Goal: Task Accomplishment & Management: Use online tool/utility

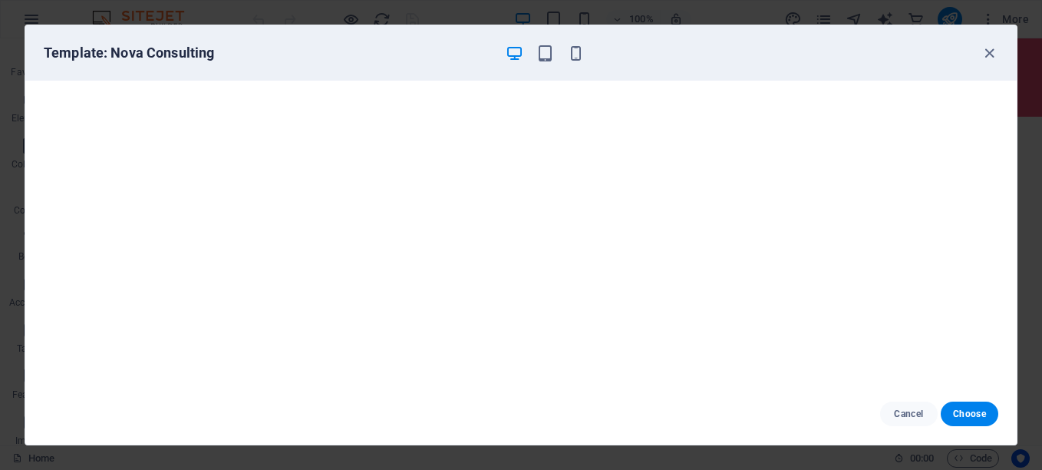
scroll to position [330, 0]
click at [976, 412] on span "Choose" at bounding box center [969, 414] width 33 height 12
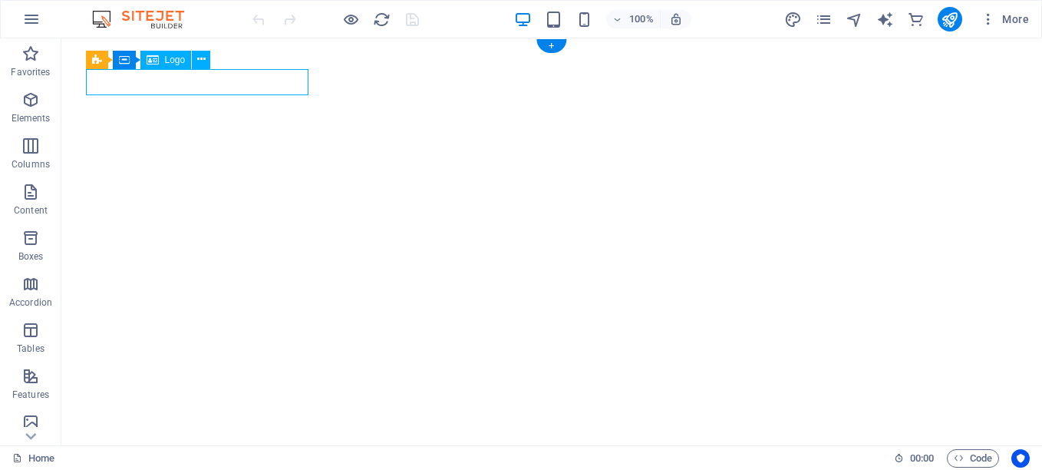
select select "px"
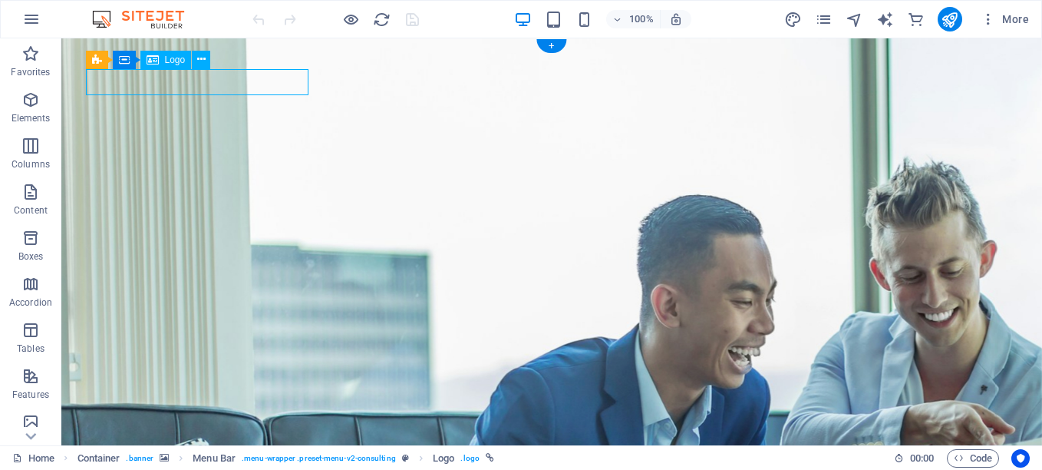
select select "px"
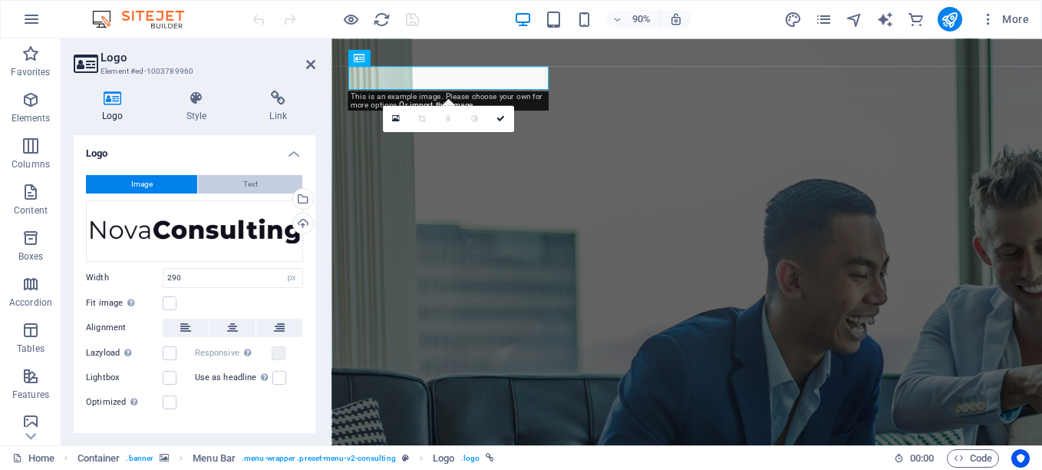
click at [263, 183] on button "Text" at bounding box center [250, 184] width 104 height 18
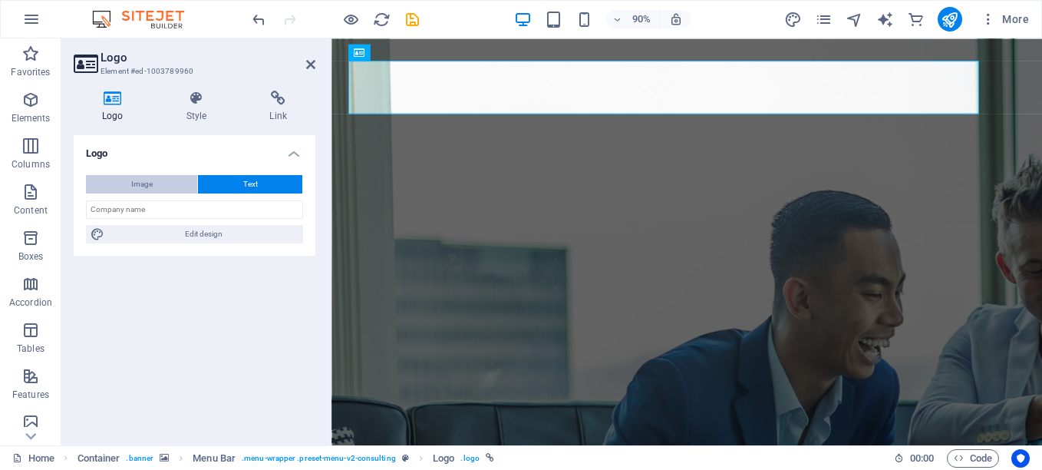
click at [166, 181] on button "Image" at bounding box center [141, 184] width 111 height 18
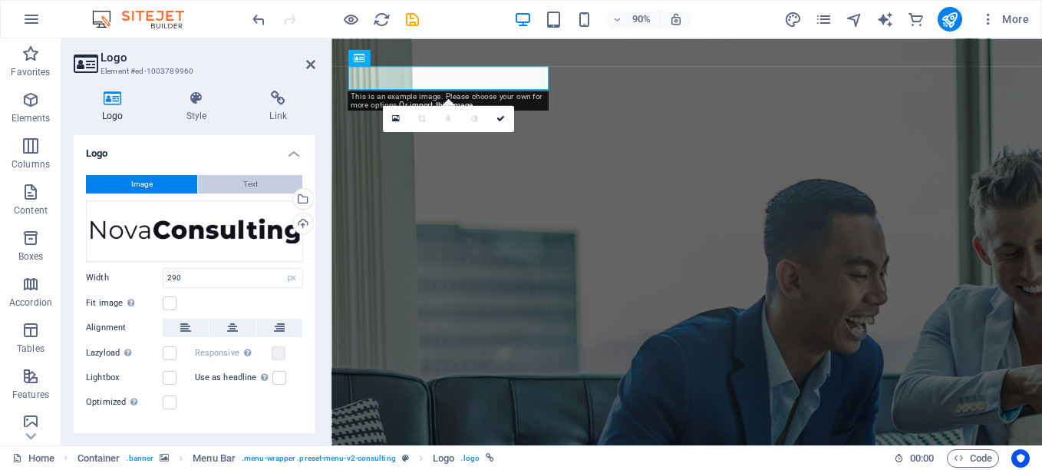
click at [243, 177] on span "Text" at bounding box center [250, 184] width 15 height 18
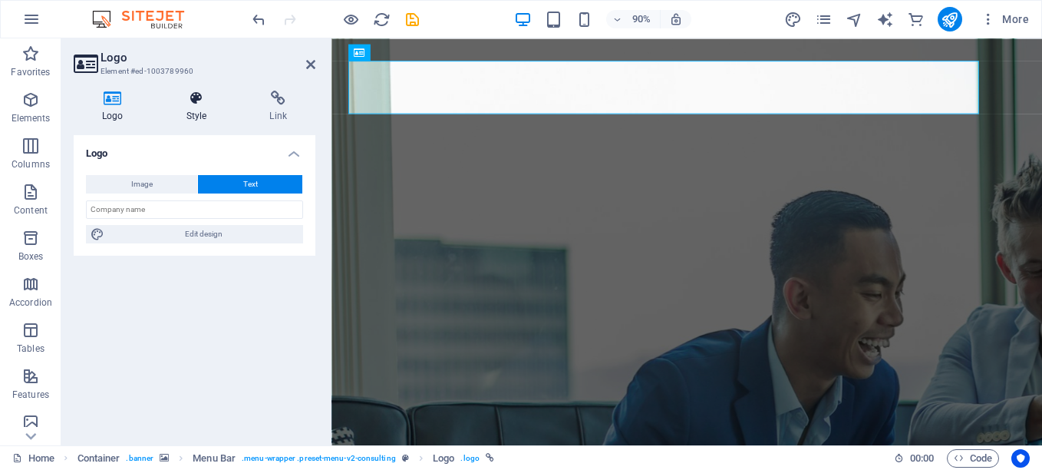
click at [199, 108] on h4 "Style" at bounding box center [200, 107] width 84 height 32
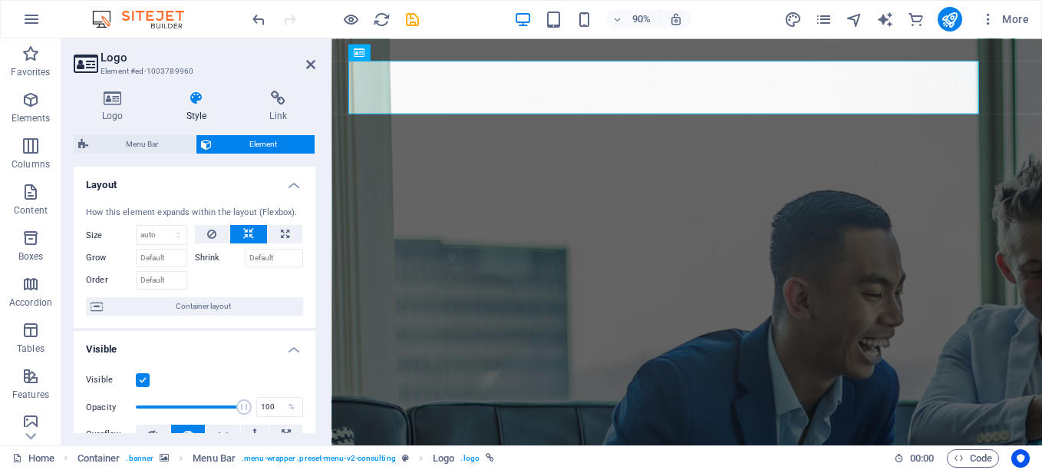
drag, startPoint x: 317, startPoint y: 210, endPoint x: 316, endPoint y: 243, distance: 33.0
click at [316, 243] on div "Logo Style Link Logo Image Text Drag files here, click to choose files or selec…" at bounding box center [194, 261] width 266 height 367
drag, startPoint x: 316, startPoint y: 231, endPoint x: 316, endPoint y: 271, distance: 39.9
click at [316, 271] on div "Logo Style Link Logo Image Text Drag files here, click to choose files or selec…" at bounding box center [194, 261] width 266 height 367
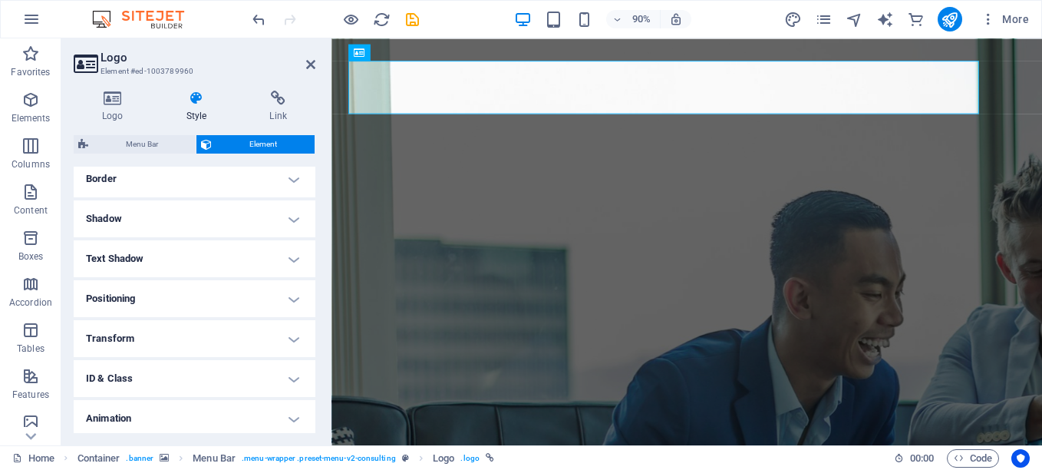
scroll to position [382, 0]
click at [288, 374] on h4 "Animation" at bounding box center [195, 374] width 242 height 37
drag, startPoint x: 316, startPoint y: 357, endPoint x: 316, endPoint y: 394, distance: 36.8
click at [316, 394] on div "Logo Style Link Logo Image Text Drag files here, click to choose files or selec…" at bounding box center [194, 261] width 266 height 367
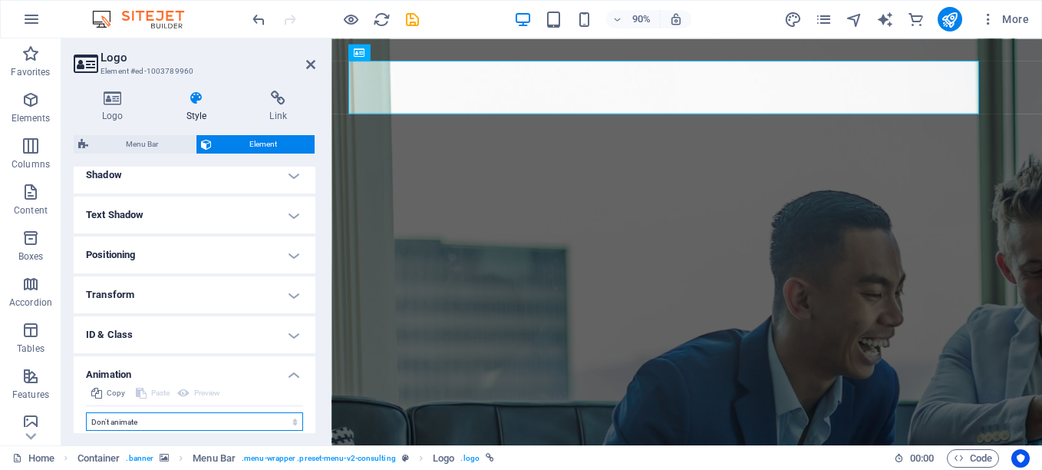
click at [290, 423] on select "Don't animate Show / Hide Slide up/down Zoom in/out Slide left to right Slide r…" at bounding box center [194, 421] width 217 height 18
select select "shrink"
click at [86, 412] on select "Don't animate Show / Hide Slide up/down Zoom in/out Slide left to right Slide r…" at bounding box center [194, 421] width 217 height 18
select select "scroll"
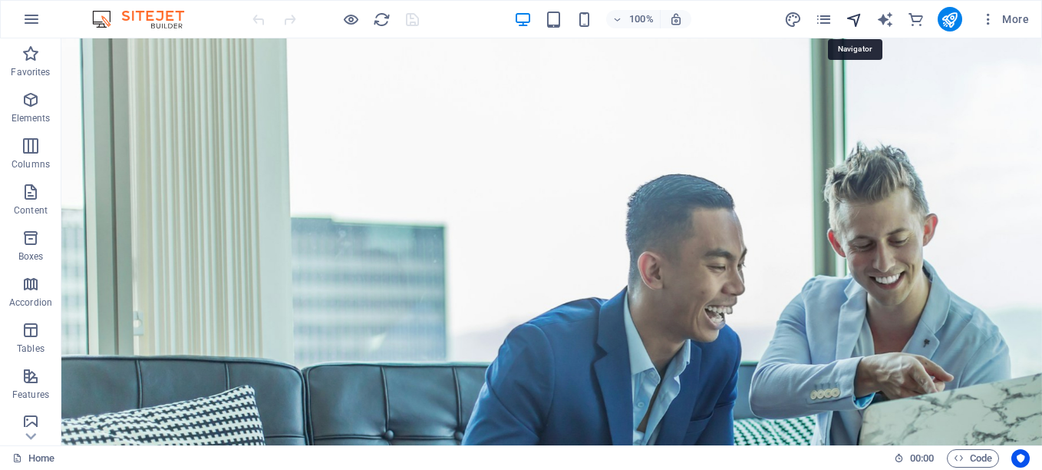
click at [851, 18] on icon "navigator" at bounding box center [855, 20] width 18 height 18
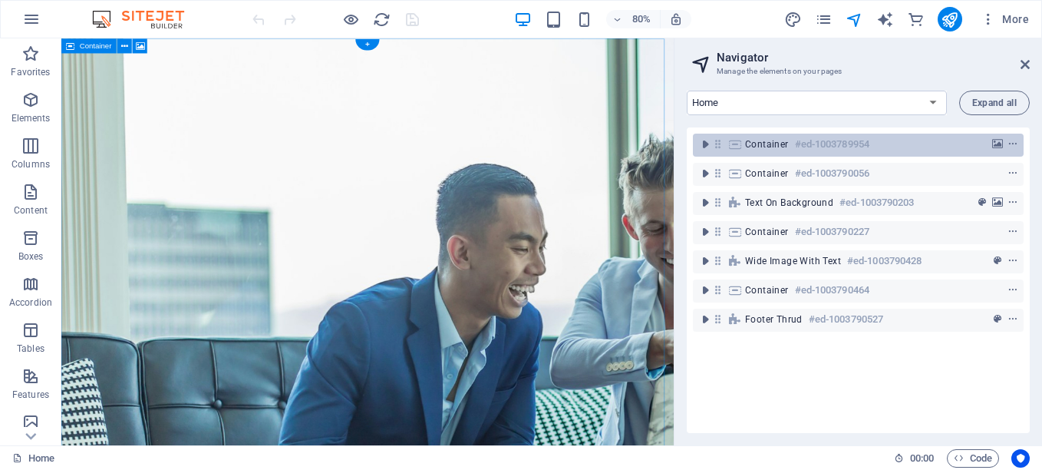
click at [775, 142] on span "Container" at bounding box center [767, 144] width 44 height 12
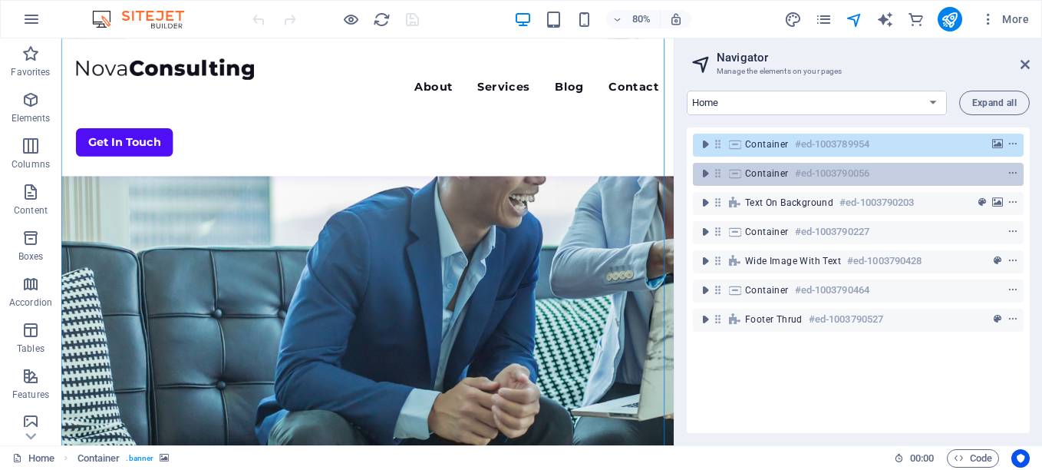
click at [771, 171] on span "Container" at bounding box center [767, 173] width 44 height 12
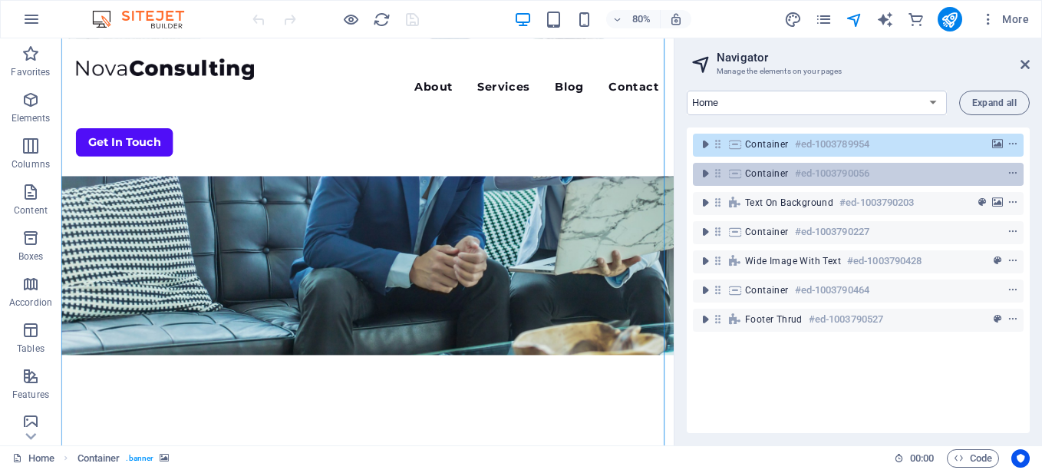
scroll to position [913, 0]
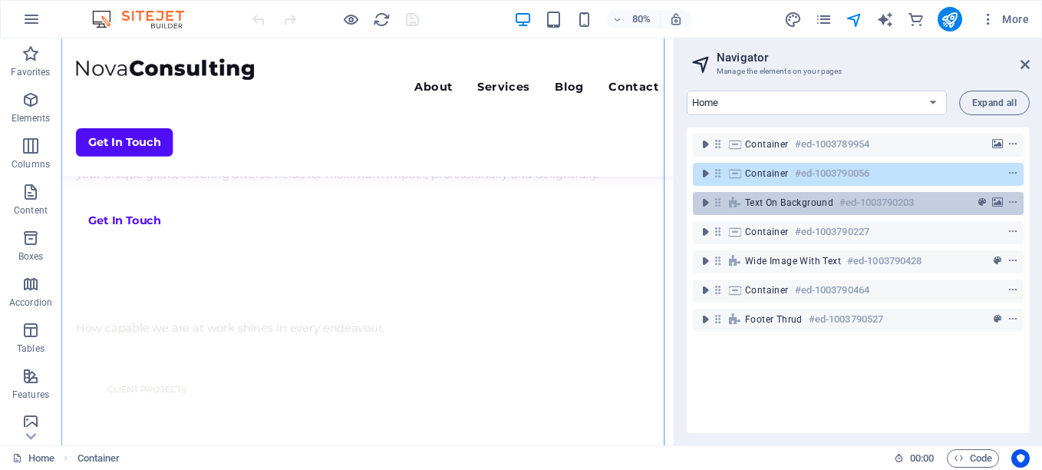
click at [769, 195] on div "Text on background #ed-1003790203" at bounding box center [846, 202] width 202 height 18
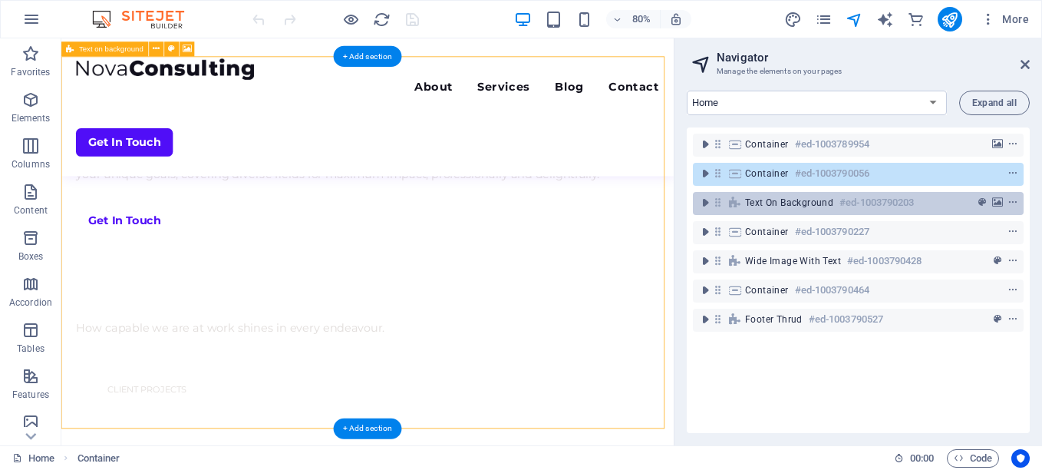
scroll to position [1579, 0]
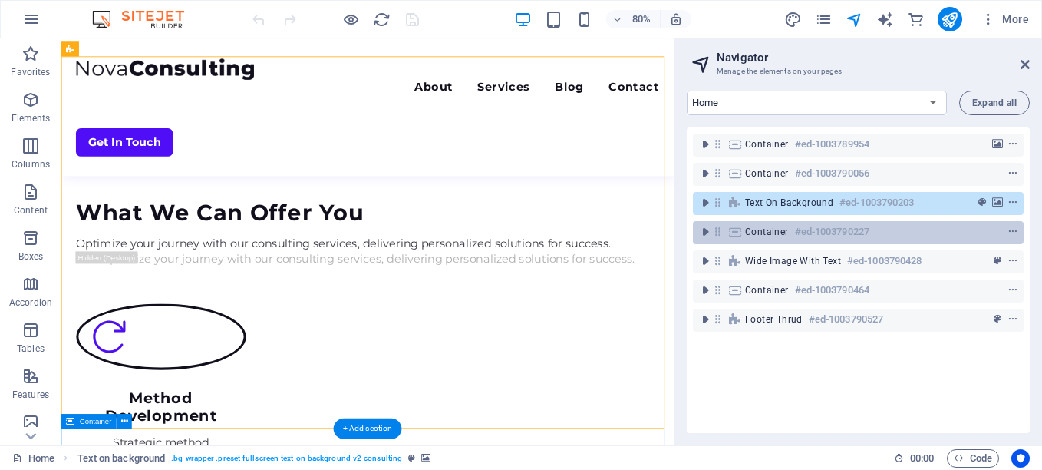
click at [863, 231] on h6 "#ed-1003790227" at bounding box center [832, 232] width 74 height 18
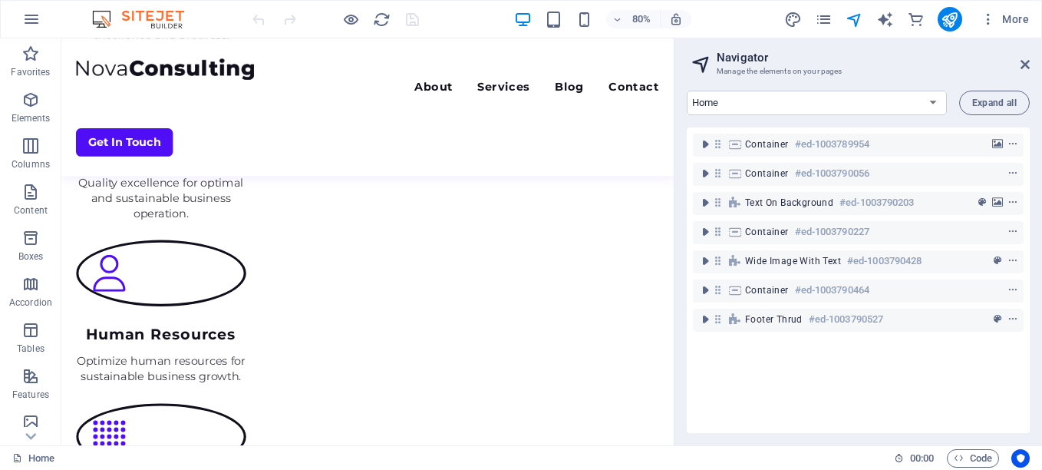
scroll to position [2117, 0]
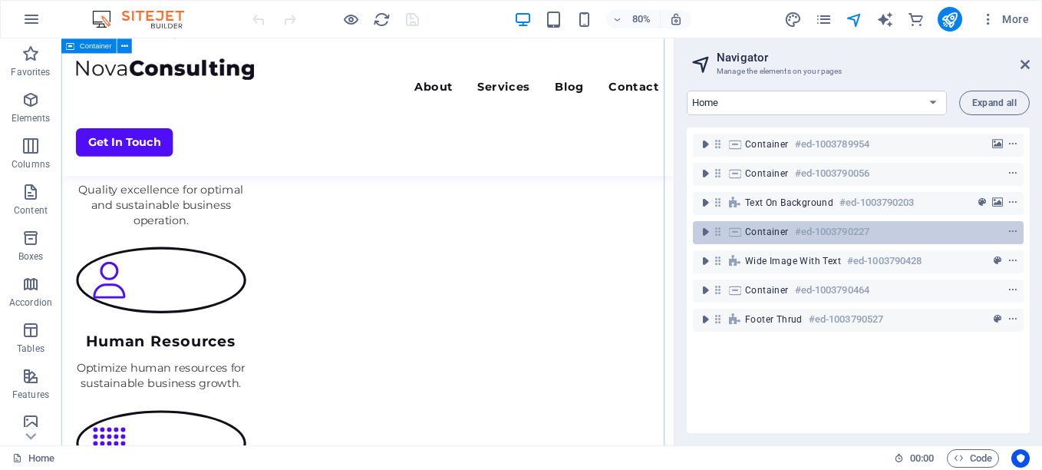
click at [833, 233] on h6 "#ed-1003790227" at bounding box center [832, 232] width 74 height 18
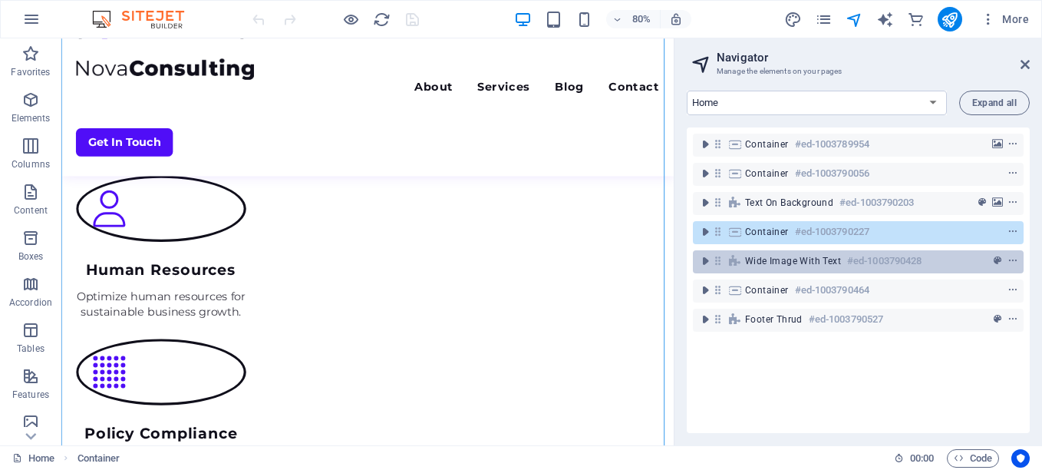
click at [828, 264] on span "Wide image with text" at bounding box center [793, 261] width 96 height 12
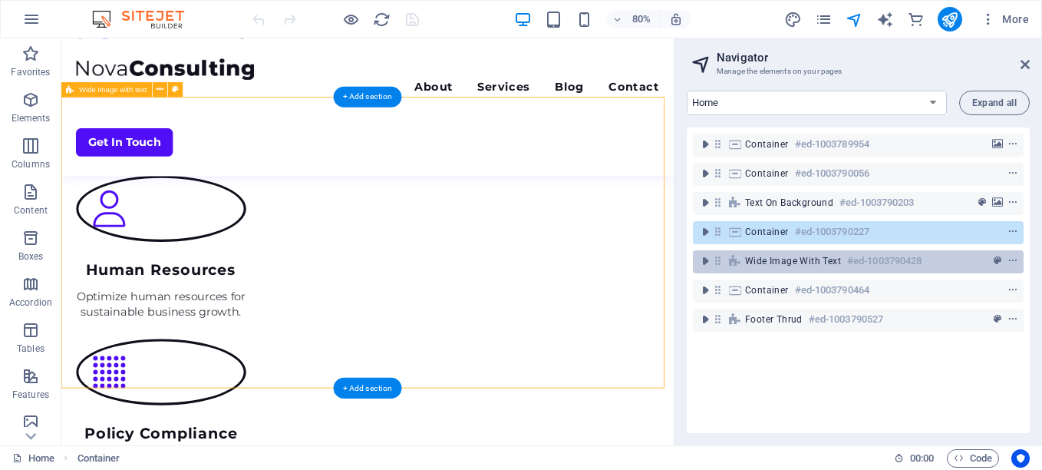
scroll to position [2782, 0]
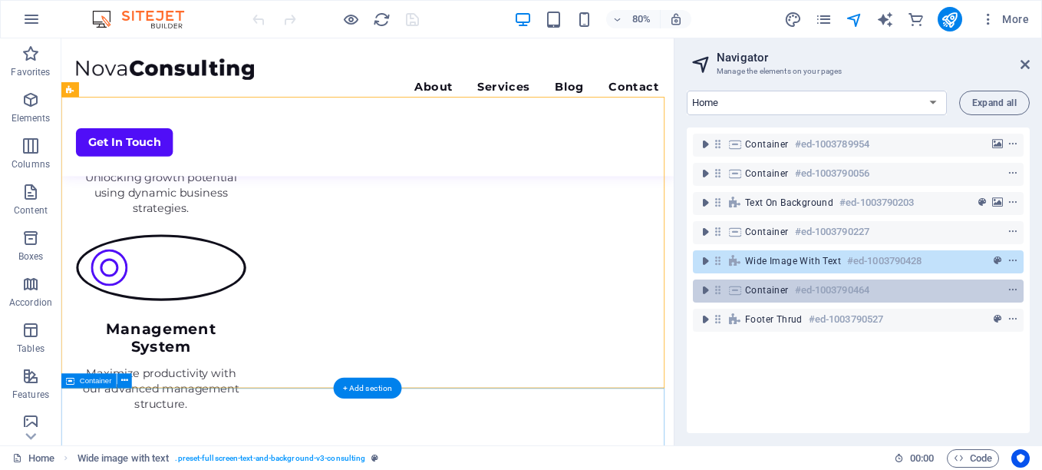
click at [813, 292] on h6 "#ed-1003790464" at bounding box center [832, 290] width 74 height 18
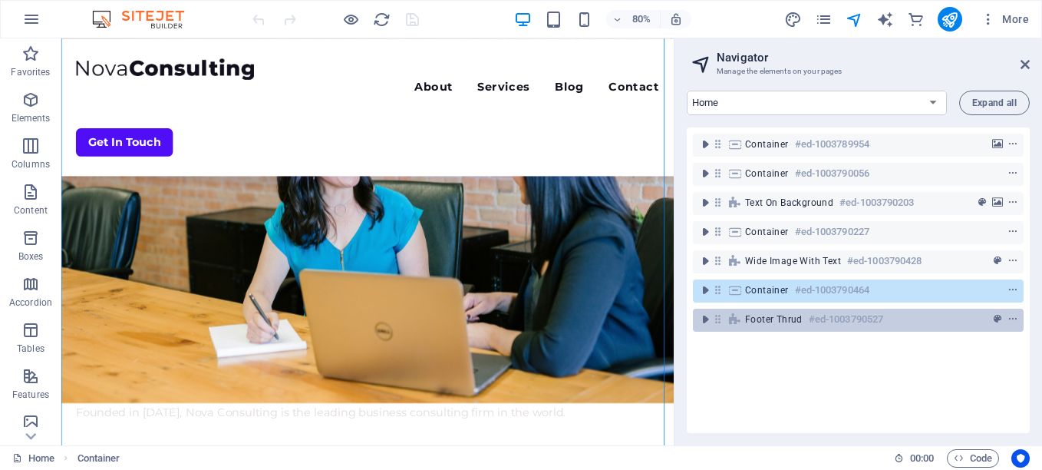
click at [811, 324] on h6 "#ed-1003790527" at bounding box center [846, 319] width 74 height 18
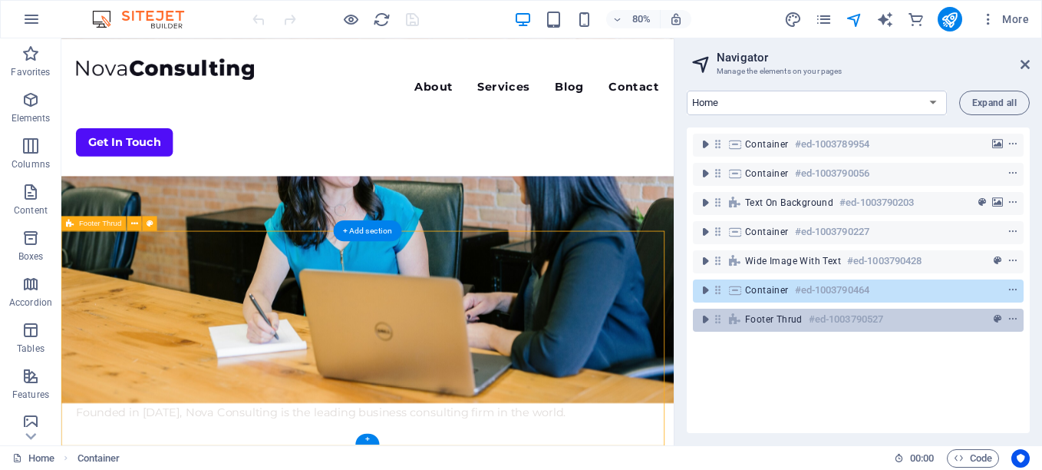
scroll to position [3898, 0]
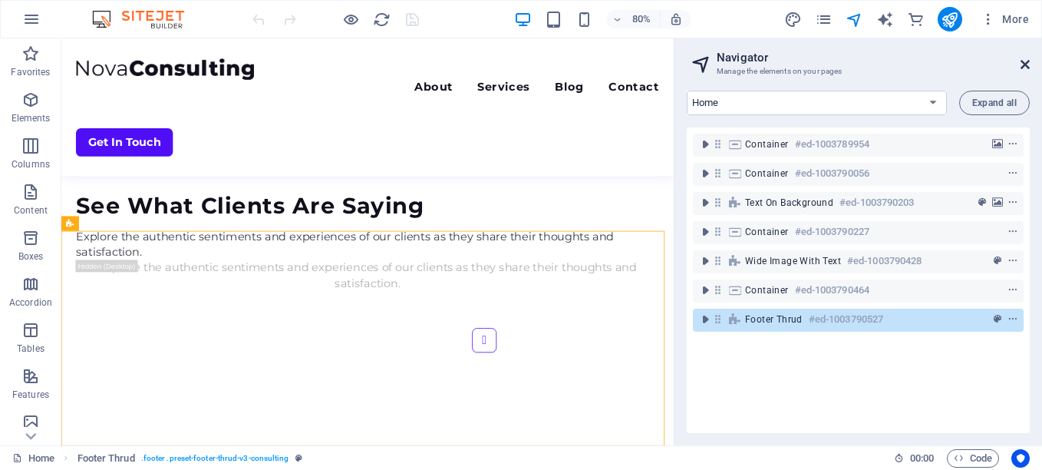
click at [1024, 65] on icon at bounding box center [1025, 64] width 9 height 12
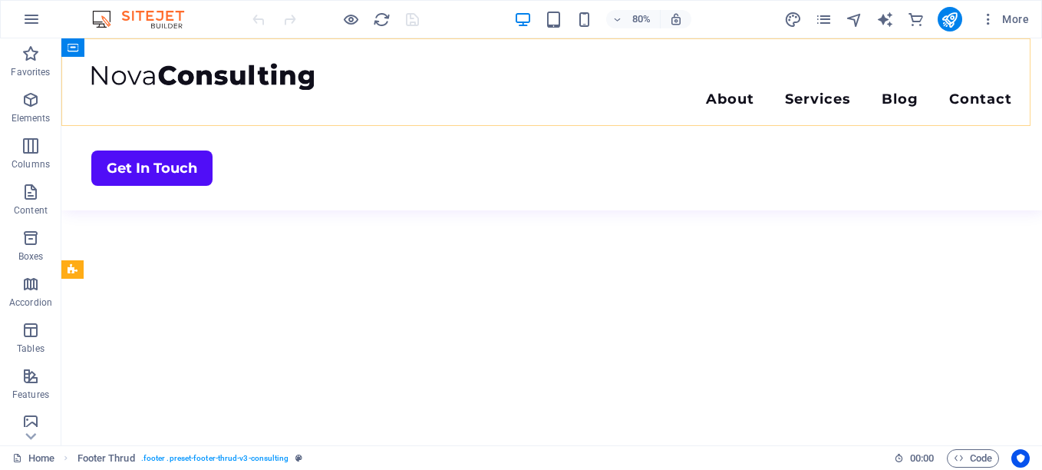
scroll to position [3626, 0]
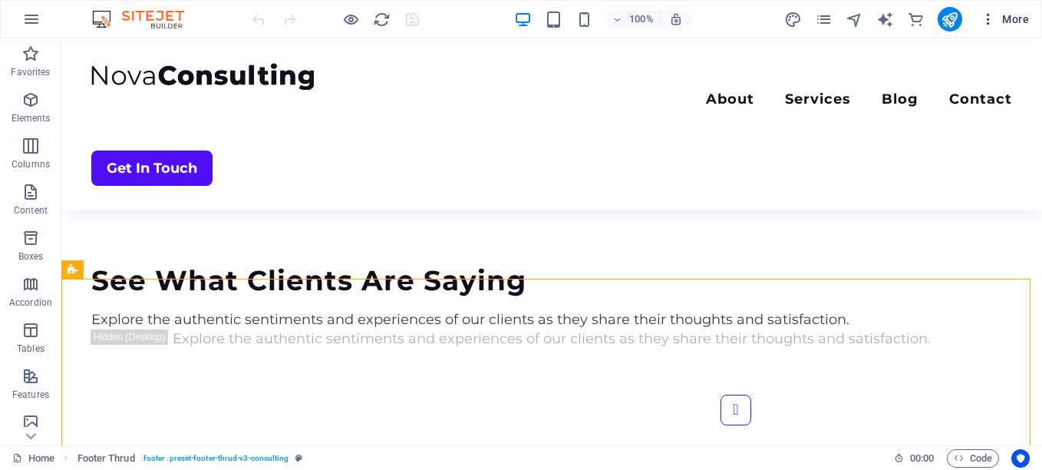
click at [1016, 15] on span "More" at bounding box center [1005, 19] width 48 height 15
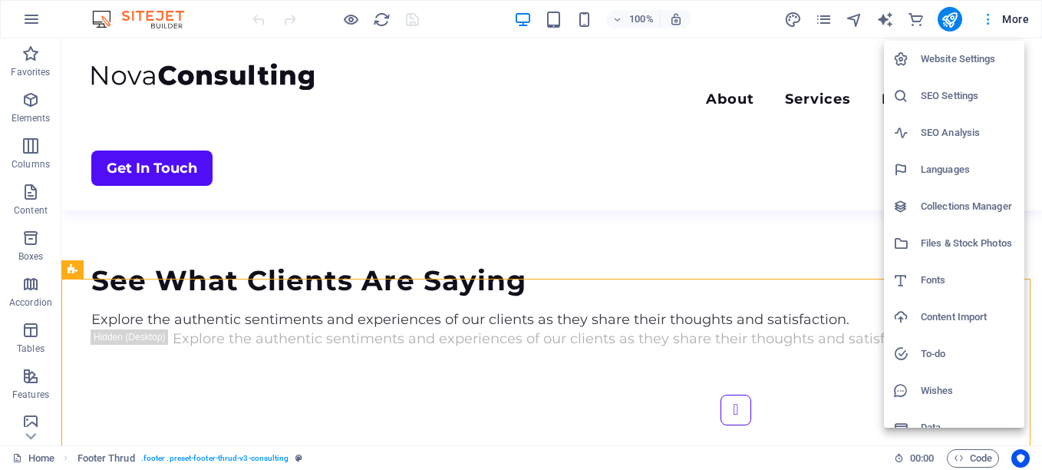
click at [1016, 15] on div at bounding box center [521, 235] width 1042 height 470
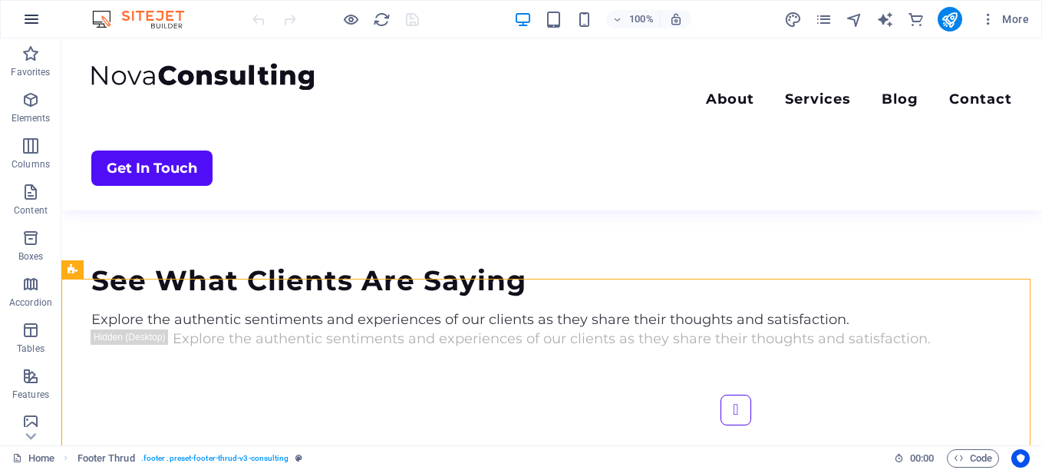
click at [28, 19] on icon "button" at bounding box center [31, 19] width 18 height 18
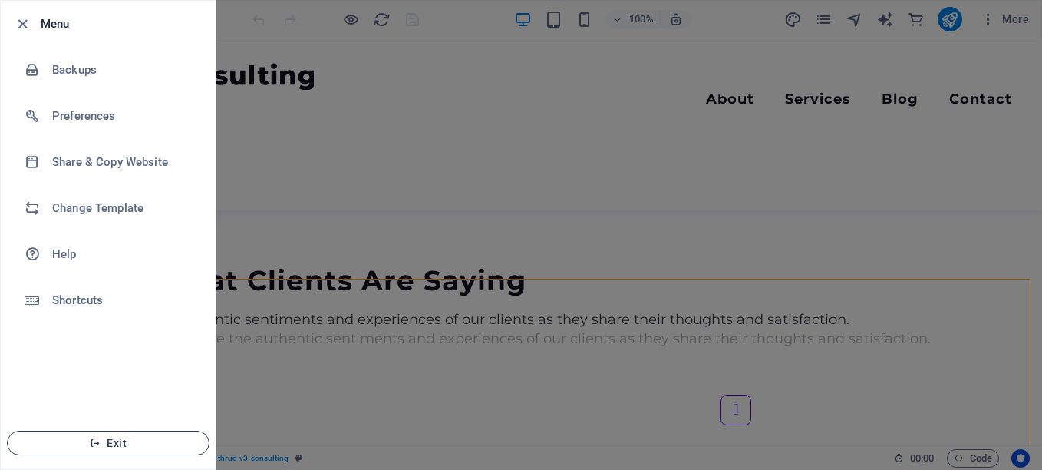
click at [123, 439] on span "Exit" at bounding box center [108, 443] width 177 height 12
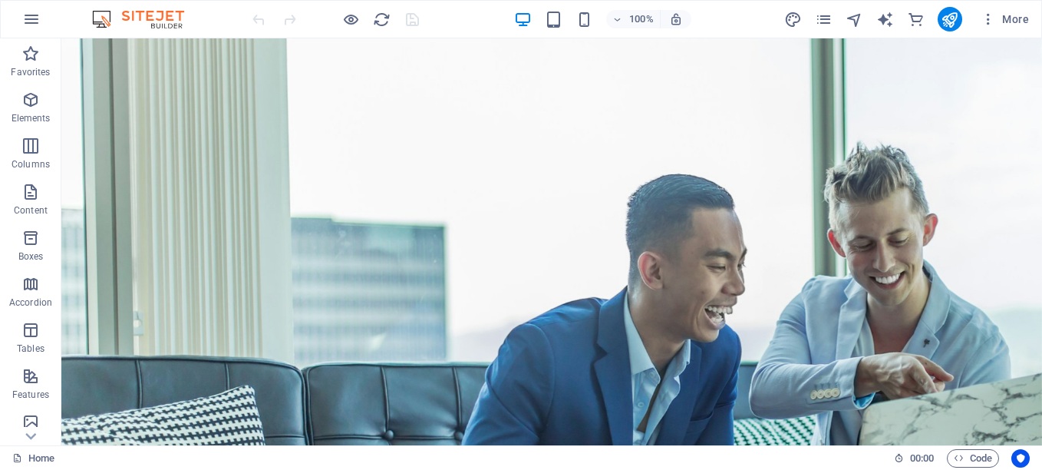
drag, startPoint x: 1036, startPoint y: 75, endPoint x: 1067, endPoint y: 45, distance: 42.9
click at [33, 24] on icon "button" at bounding box center [31, 19] width 18 height 18
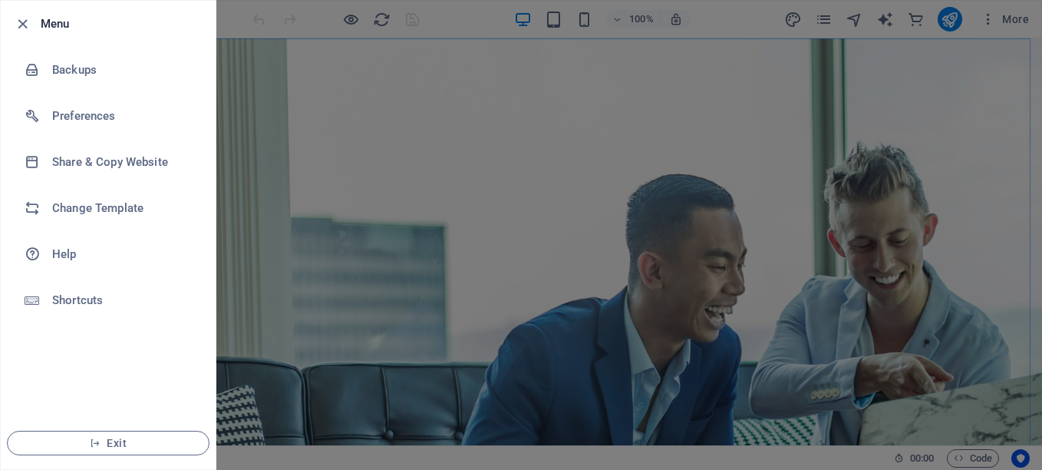
click at [33, 24] on div at bounding box center [27, 24] width 28 height 18
click at [118, 444] on span "Exit" at bounding box center [108, 443] width 177 height 12
